Goal: Information Seeking & Learning: Learn about a topic

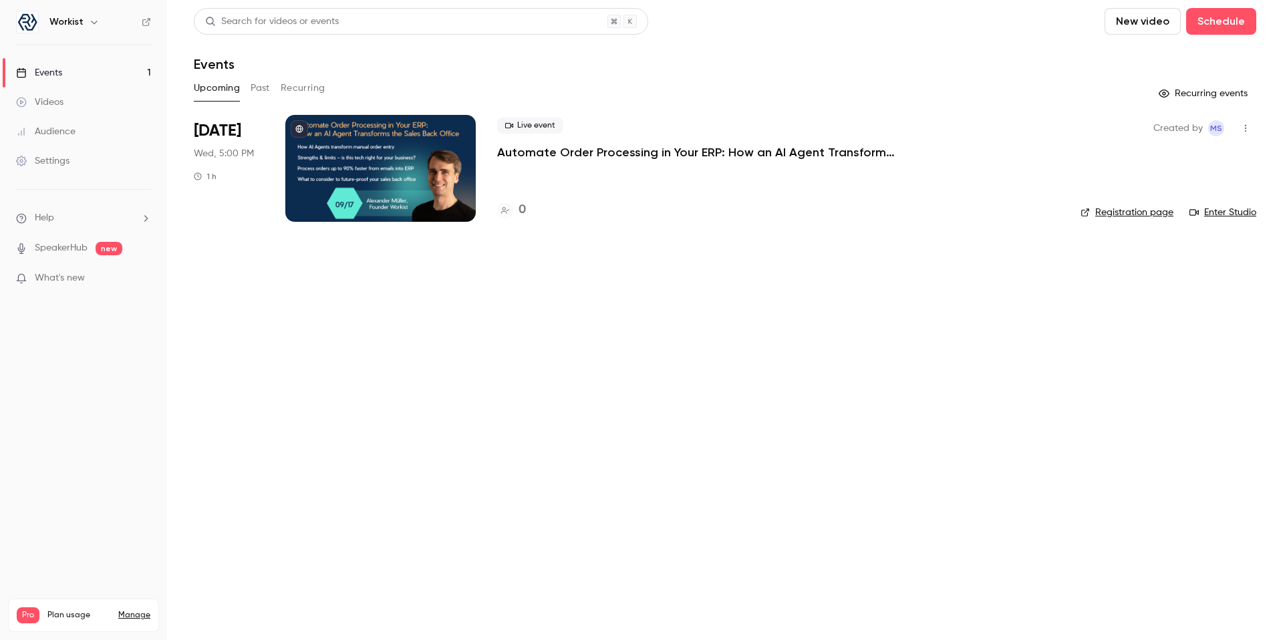
click at [533, 149] on p "Automate Order Processing in Your ERP: How an AI Agent Transforms the Sales Bac…" at bounding box center [697, 152] width 401 height 16
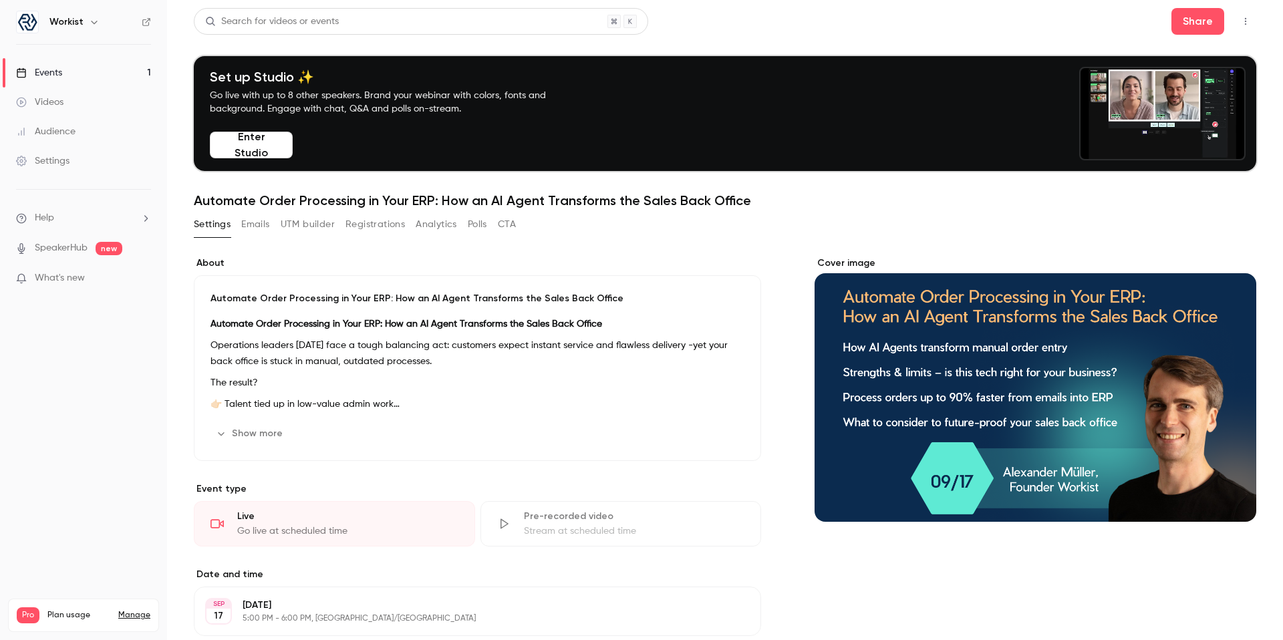
click at [134, 374] on nav "Workist Events 1 Videos Audience Settings Help SpeakerHub new What's new Pro Pl…" at bounding box center [83, 320] width 167 height 640
click at [82, 72] on link "Events 1" at bounding box center [83, 72] width 167 height 29
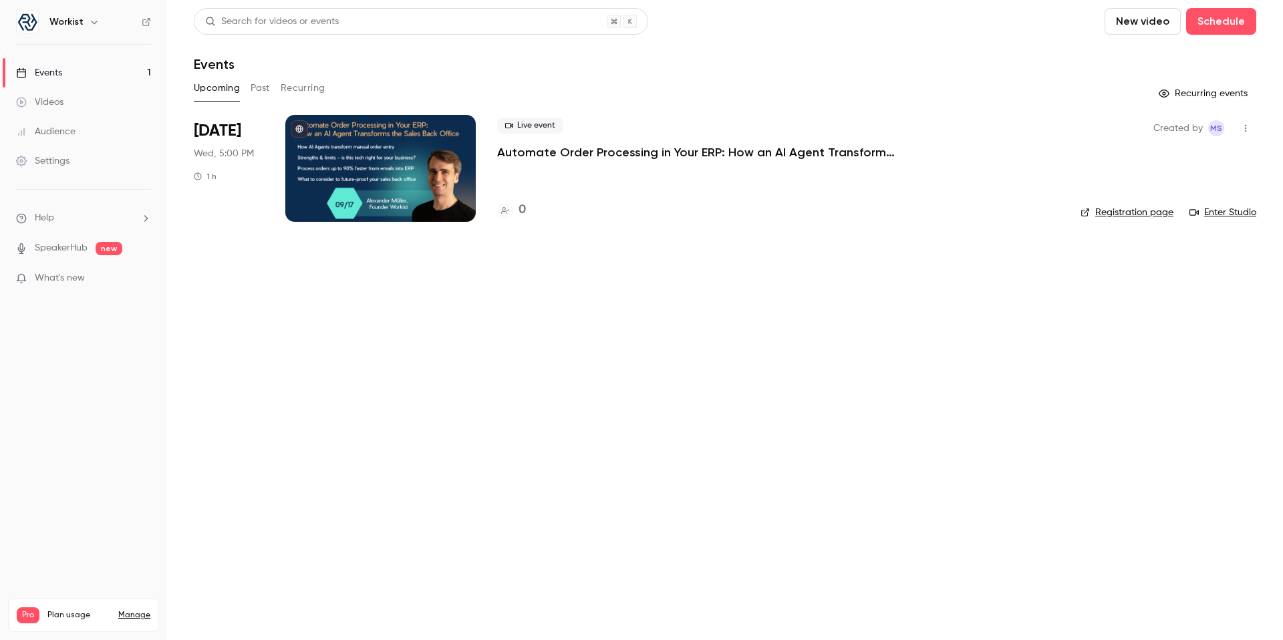
click at [555, 155] on p "Automate Order Processing in Your ERP: How an AI Agent Transforms the Sales Bac…" at bounding box center [697, 152] width 401 height 16
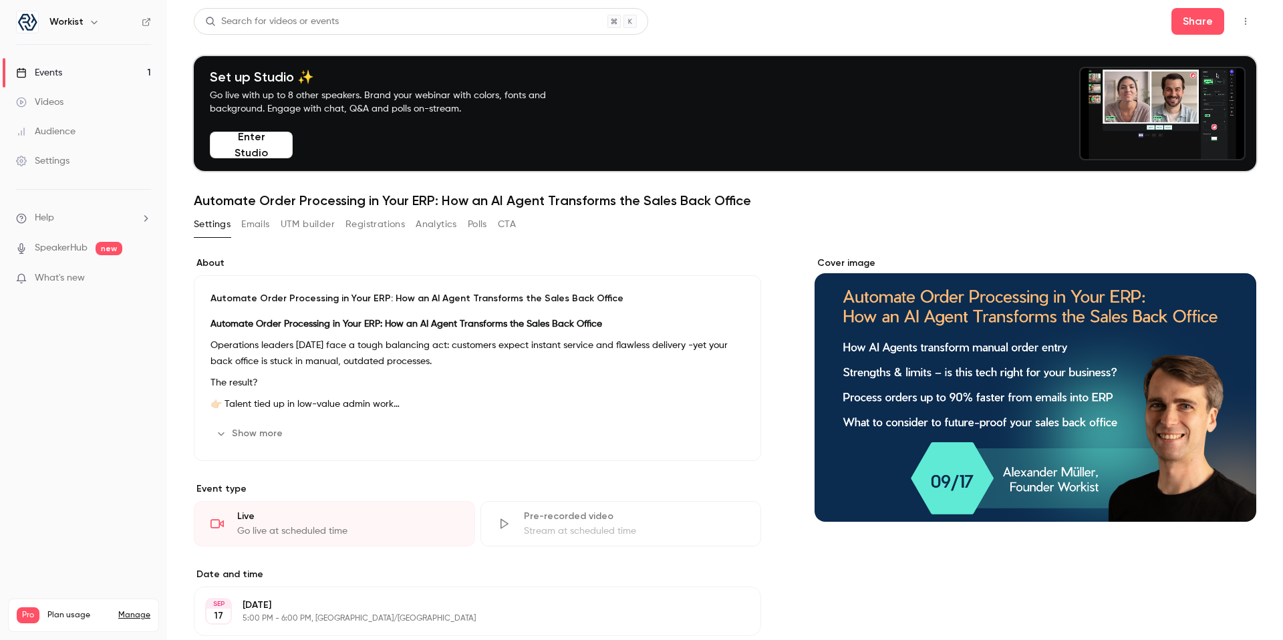
click at [1241, 17] on icon "button" at bounding box center [1246, 21] width 11 height 9
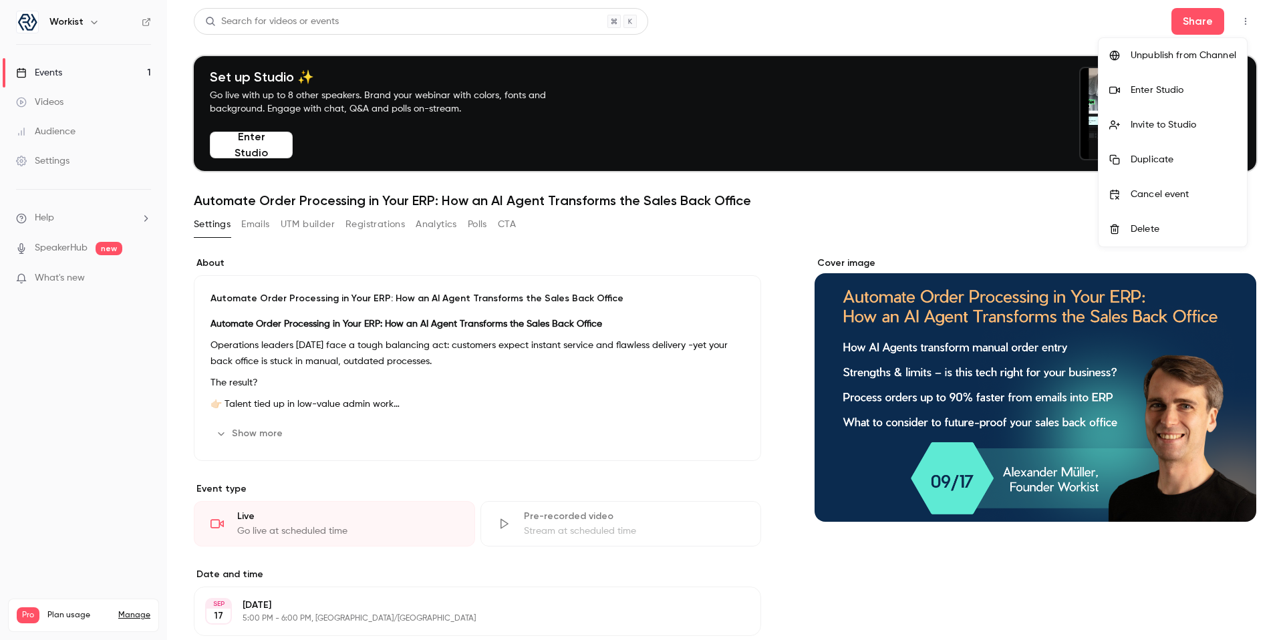
click at [1237, 17] on div at bounding box center [641, 320] width 1283 height 640
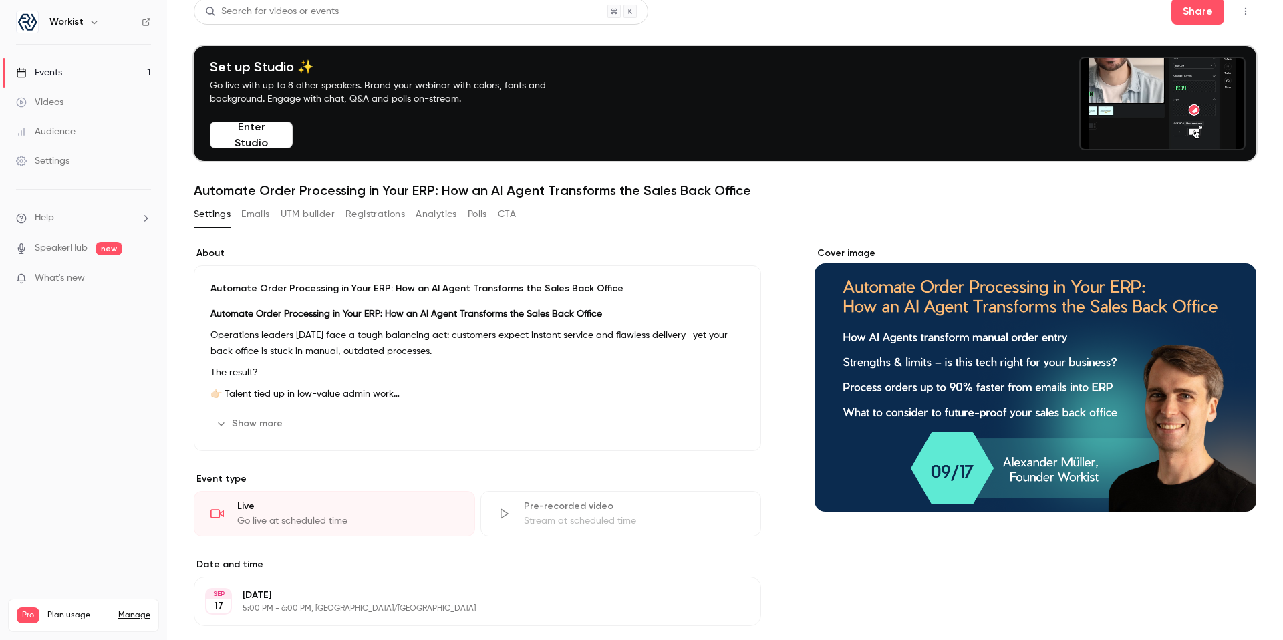
scroll to position [80, 0]
